Goal: Navigation & Orientation: Go to known website

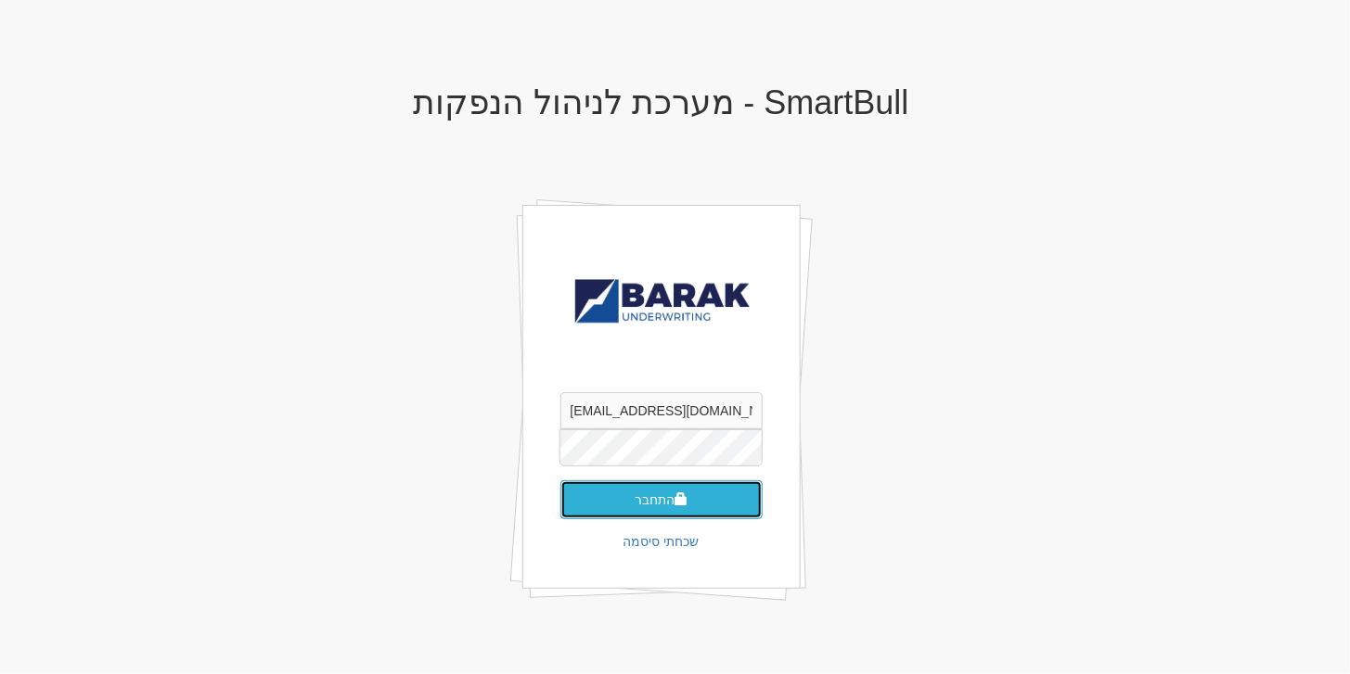
click at [668, 512] on button "התחבר" at bounding box center [661, 499] width 202 height 39
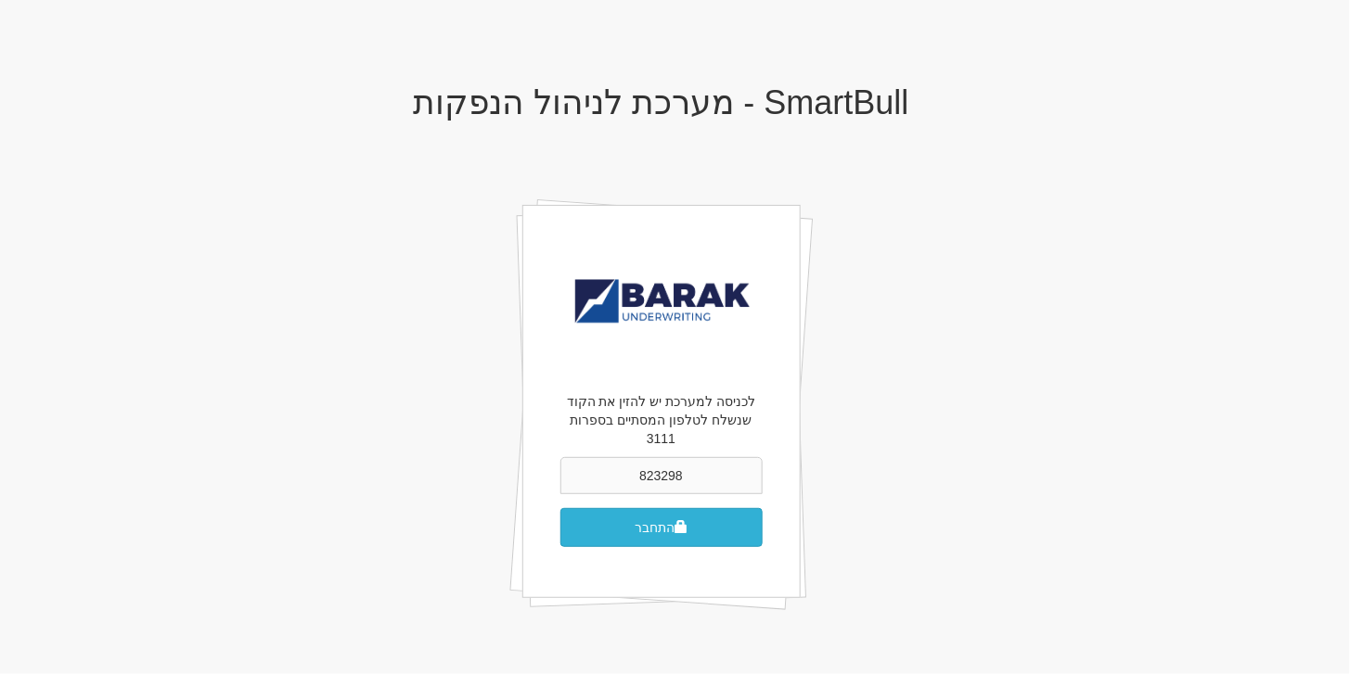
type input "823298"
click at [647, 519] on button "התחבר" at bounding box center [661, 527] width 202 height 39
